Goal: Task Accomplishment & Management: Complete application form

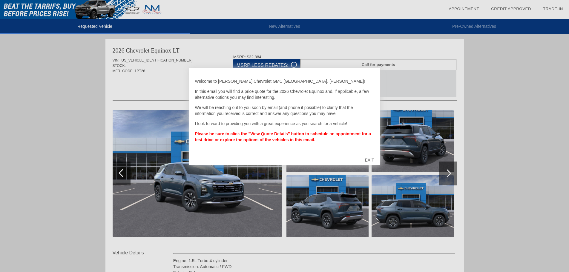
click at [369, 159] on div "EXIT" at bounding box center [369, 160] width 21 height 18
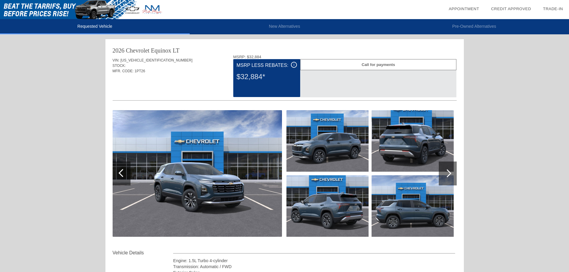
scroll to position [30, 0]
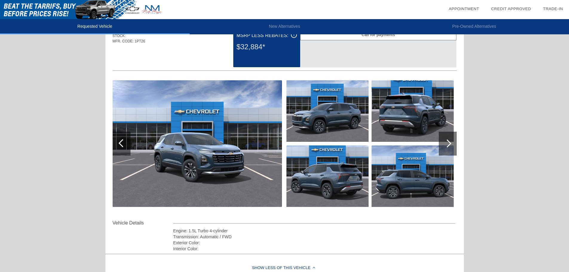
click at [443, 143] on div at bounding box center [447, 143] width 8 height 8
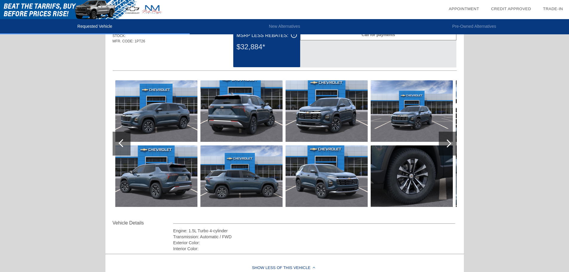
click at [443, 143] on div at bounding box center [447, 143] width 8 height 8
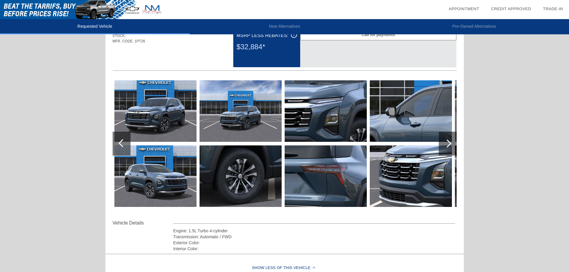
click at [443, 143] on div at bounding box center [447, 143] width 8 height 8
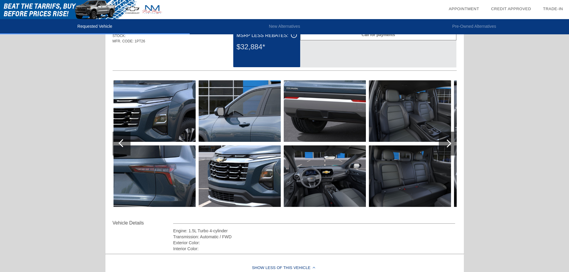
click at [443, 143] on div at bounding box center [447, 143] width 8 height 8
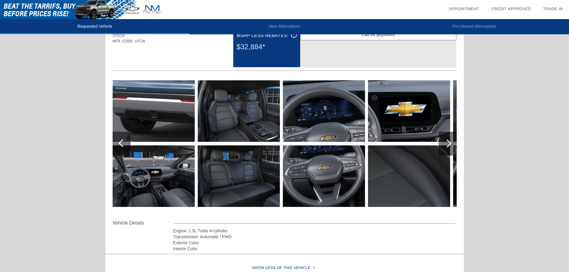
click at [443, 143] on div at bounding box center [447, 143] width 8 height 8
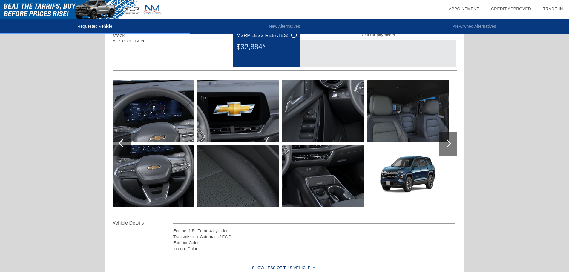
click at [443, 143] on div at bounding box center [447, 143] width 8 height 8
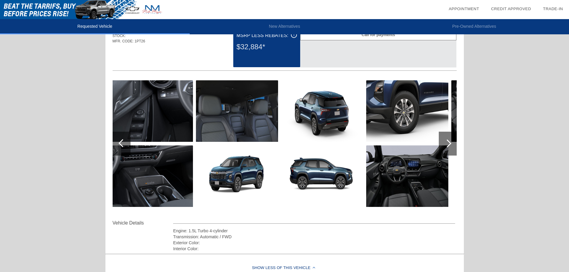
click at [443, 143] on div at bounding box center [447, 143] width 8 height 8
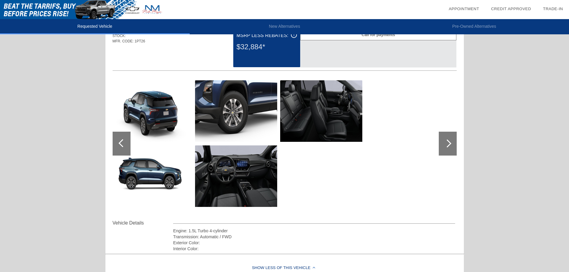
click at [123, 143] on div at bounding box center [123, 143] width 8 height 8
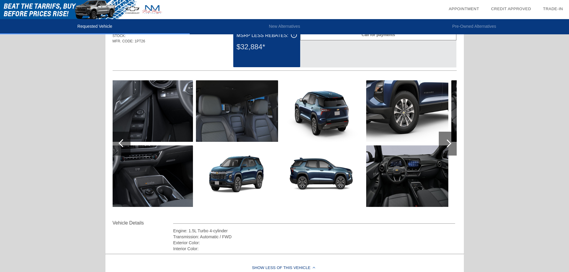
click at [123, 143] on div at bounding box center [123, 143] width 8 height 8
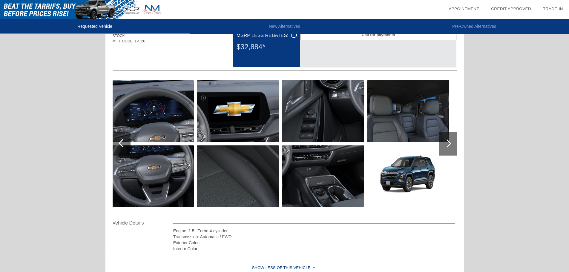
click at [123, 143] on div at bounding box center [123, 143] width 8 height 8
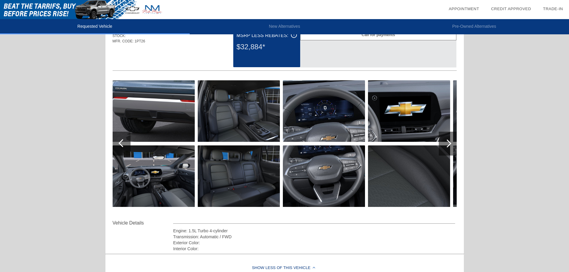
click at [123, 143] on div at bounding box center [123, 143] width 8 height 8
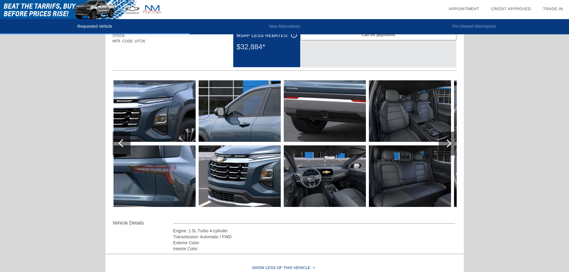
click at [123, 143] on div at bounding box center [123, 143] width 8 height 8
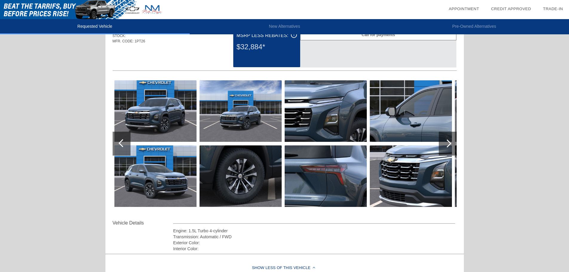
click at [123, 143] on div at bounding box center [123, 143] width 8 height 8
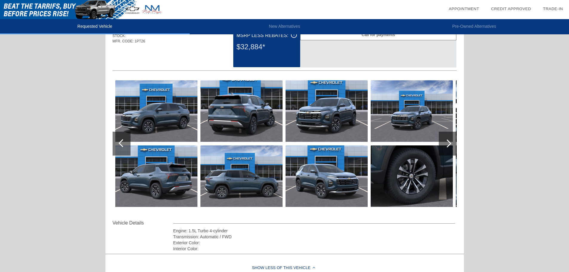
click at [123, 143] on div at bounding box center [123, 143] width 8 height 8
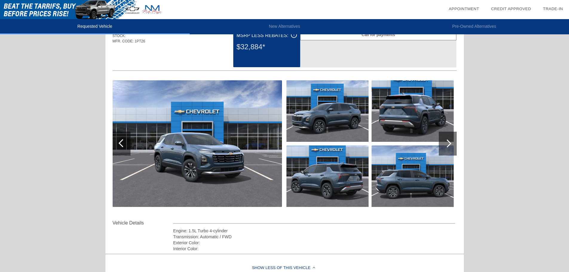
click at [123, 143] on div at bounding box center [123, 143] width 8 height 8
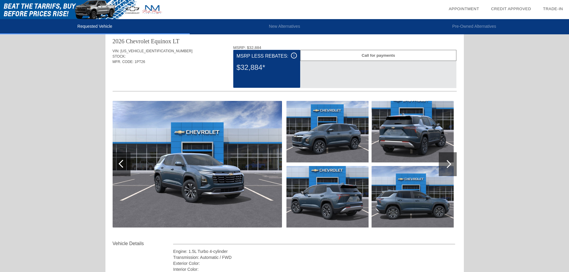
scroll to position [11, 0]
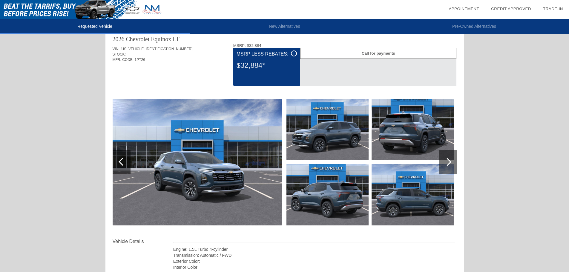
click at [452, 162] on div at bounding box center [448, 162] width 18 height 24
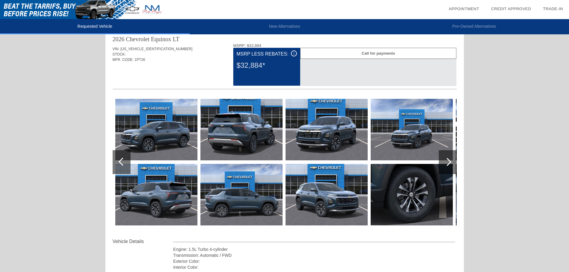
click at [122, 163] on div at bounding box center [123, 162] width 8 height 8
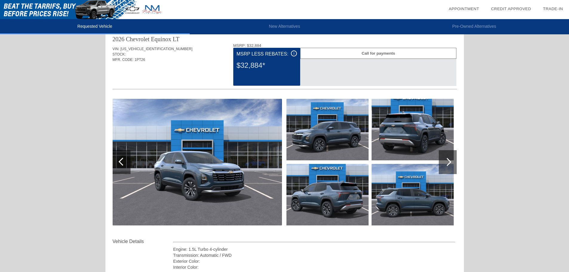
click at [448, 161] on div at bounding box center [447, 162] width 8 height 8
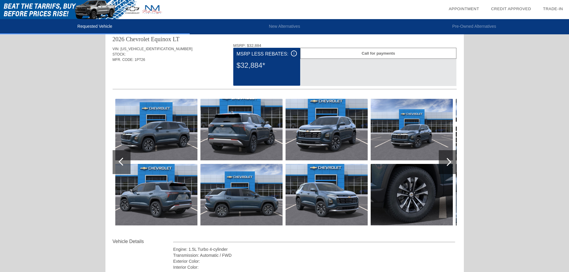
click at [448, 161] on div at bounding box center [447, 162] width 8 height 8
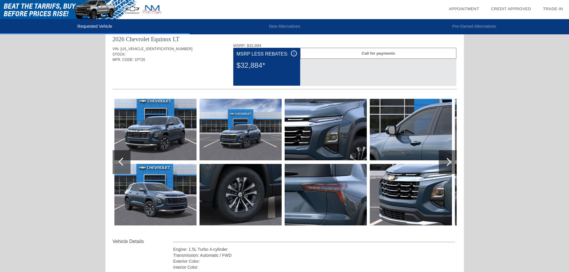
click at [448, 161] on div at bounding box center [447, 162] width 8 height 8
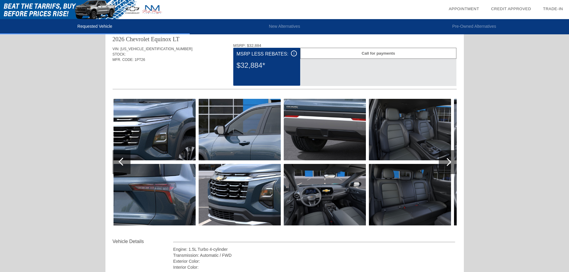
click at [448, 161] on div at bounding box center [447, 162] width 8 height 8
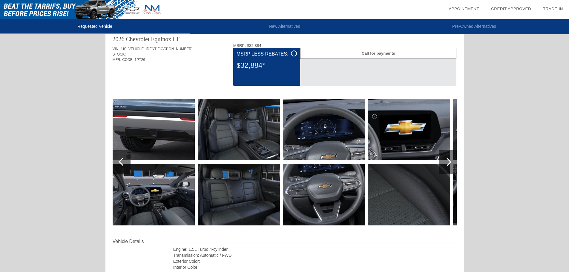
click at [448, 161] on div at bounding box center [447, 162] width 8 height 8
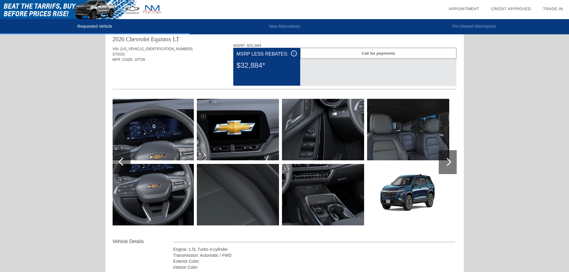
click at [448, 162] on div at bounding box center [447, 162] width 8 height 8
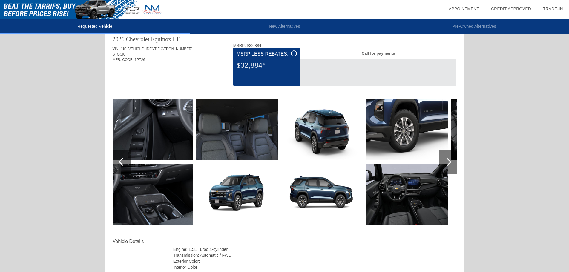
click at [448, 162] on div at bounding box center [447, 162] width 8 height 8
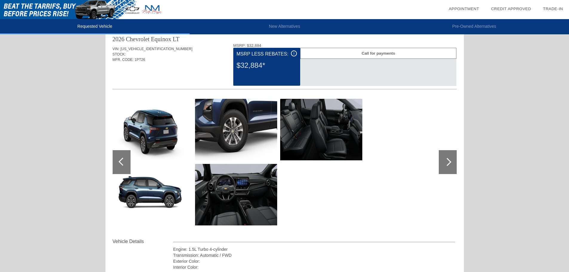
click at [448, 162] on div at bounding box center [447, 162] width 8 height 8
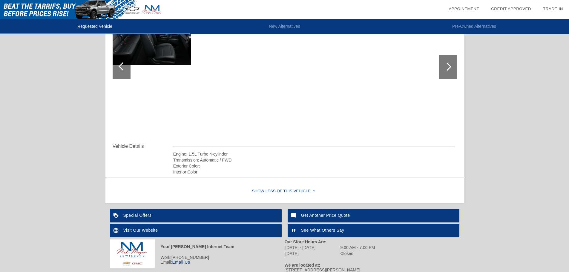
scroll to position [130, 0]
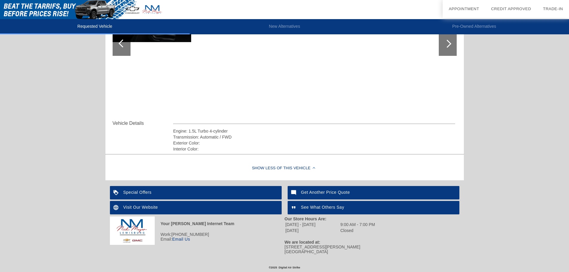
click at [208, 191] on div "Special Offers" at bounding box center [196, 192] width 172 height 13
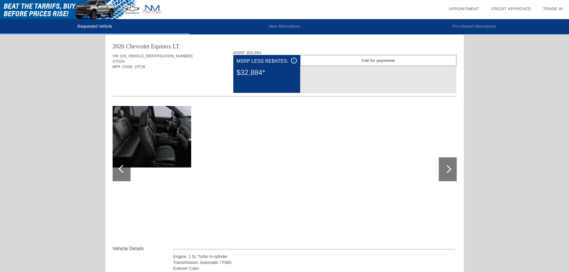
scroll to position [0, 0]
